Goal: Find specific page/section: Find specific page/section

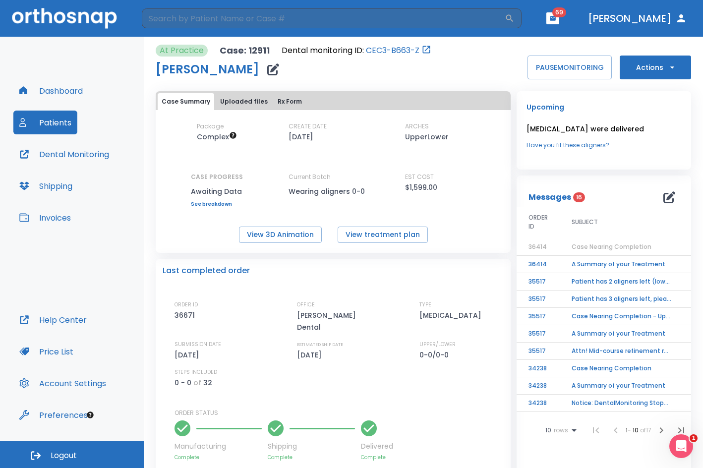
click at [57, 87] on button "Dashboard" at bounding box center [50, 91] width 75 height 24
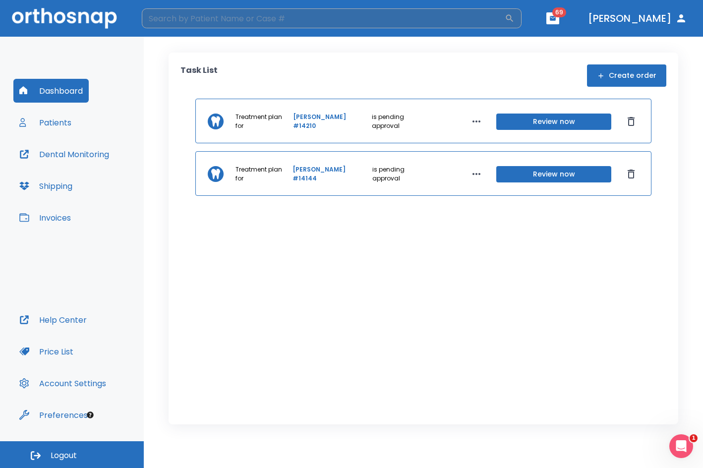
click at [224, 23] on input "search" at bounding box center [323, 18] width 363 height 20
type input "shae"
click at [200, 56] on h6 "No matches found." at bounding box center [351, 61] width 418 height 34
click at [204, 63] on h6 "No matches found." at bounding box center [351, 61] width 418 height 34
click at [175, 21] on input "shae" at bounding box center [323, 18] width 363 height 20
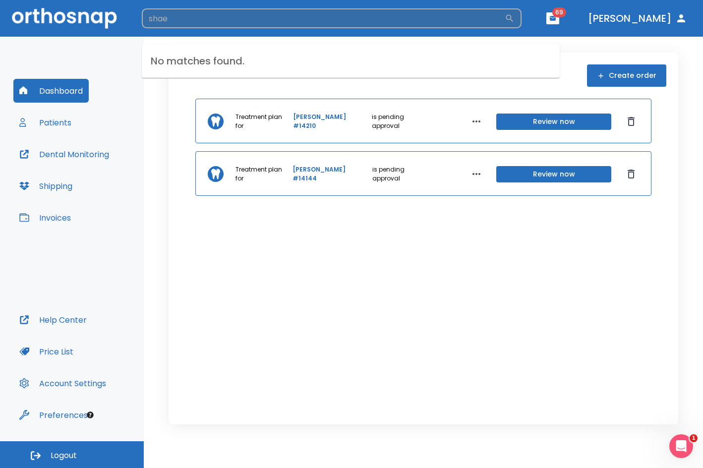
click at [521, 17] on div "shae ​" at bounding box center [332, 18] width 380 height 20
click at [513, 17] on icon "button" at bounding box center [509, 18] width 7 height 7
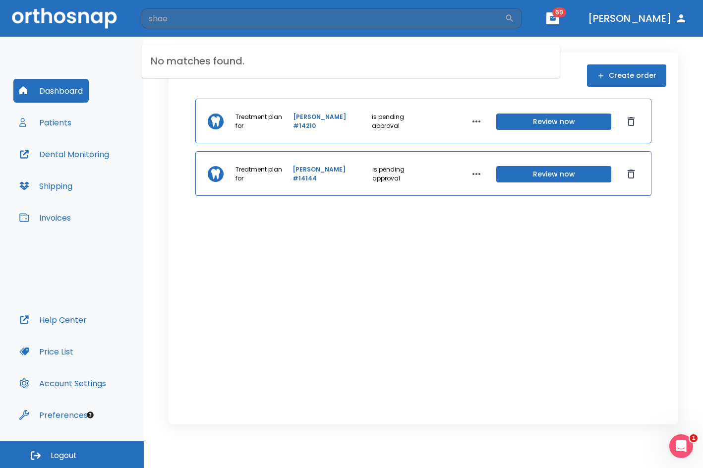
click at [37, 125] on button "Patients" at bounding box center [45, 122] width 64 height 24
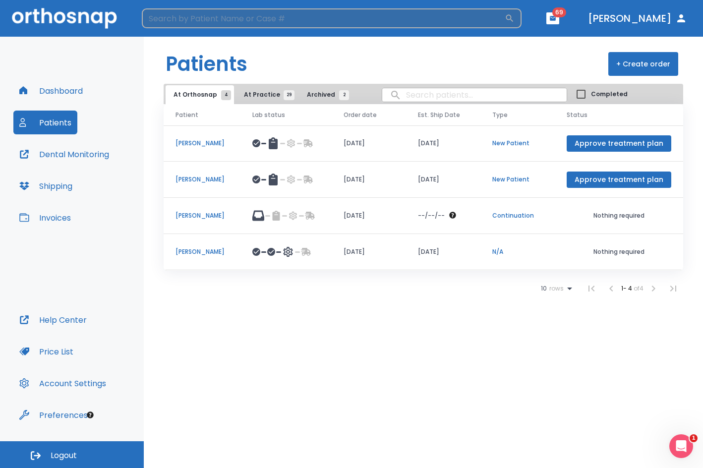
click at [168, 13] on input "search" at bounding box center [323, 18] width 363 height 20
type input "[PERSON_NAME]"
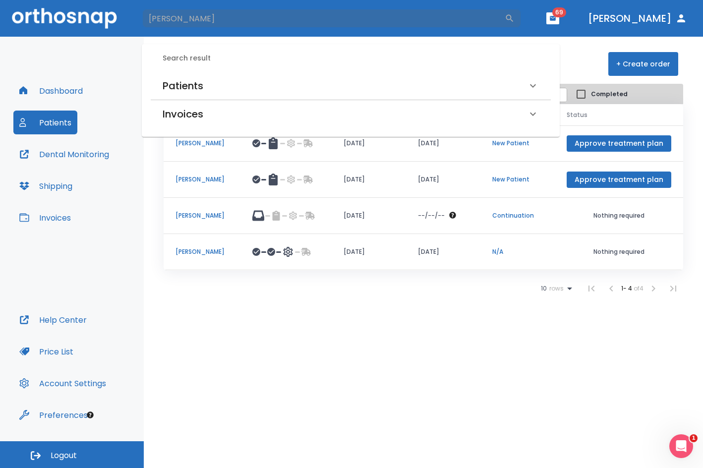
click at [196, 86] on h6 "Patients" at bounding box center [183, 86] width 41 height 16
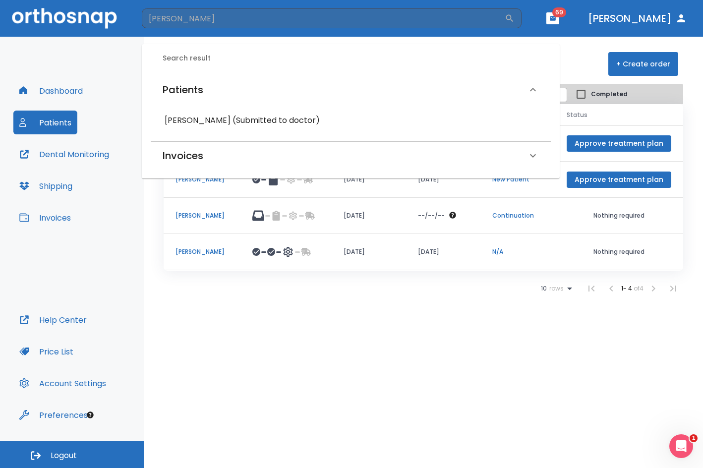
click at [196, 134] on div "Patients [PERSON_NAME] (Submitted to doctor) Invoices [PERSON_NAME], Paid (1111…" at bounding box center [351, 121] width 400 height 98
click at [197, 123] on h6 "[PERSON_NAME] (Submitted to doctor)" at bounding box center [351, 120] width 372 height 14
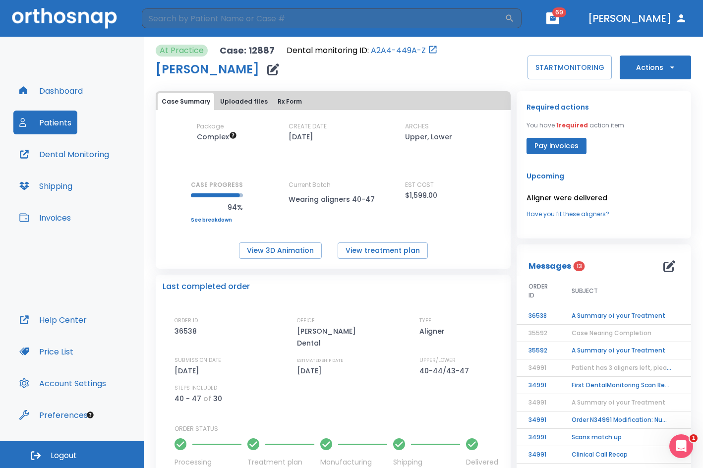
click at [612, 311] on td "A Summary of your Treatment" at bounding box center [621, 315] width 124 height 17
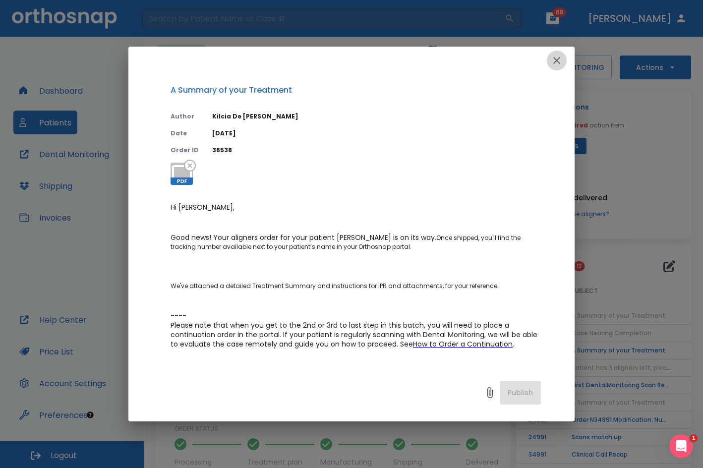
click at [561, 60] on icon "button" at bounding box center [556, 61] width 12 height 12
